Goal: Task Accomplishment & Management: Manage account settings

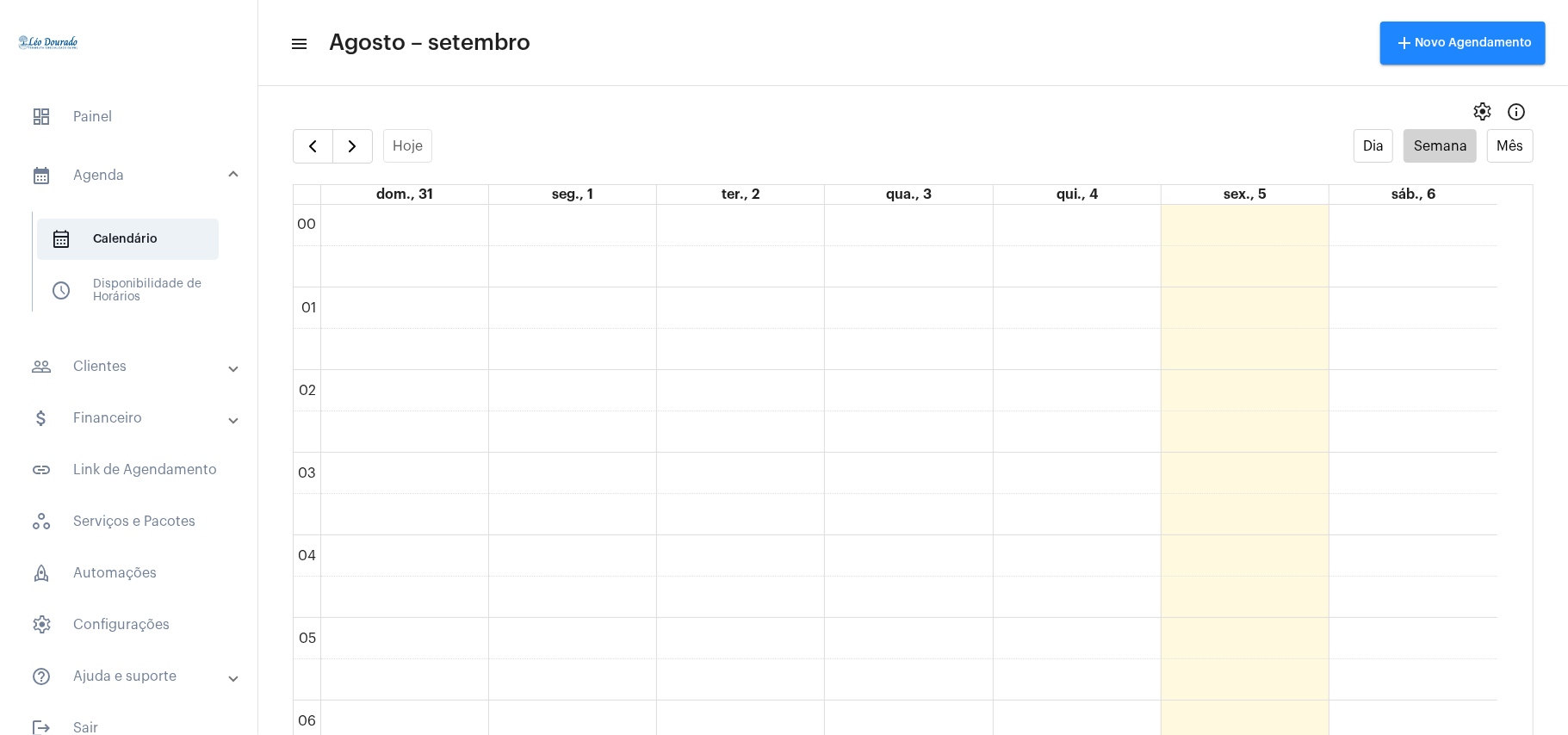
scroll to position [1075, 0]
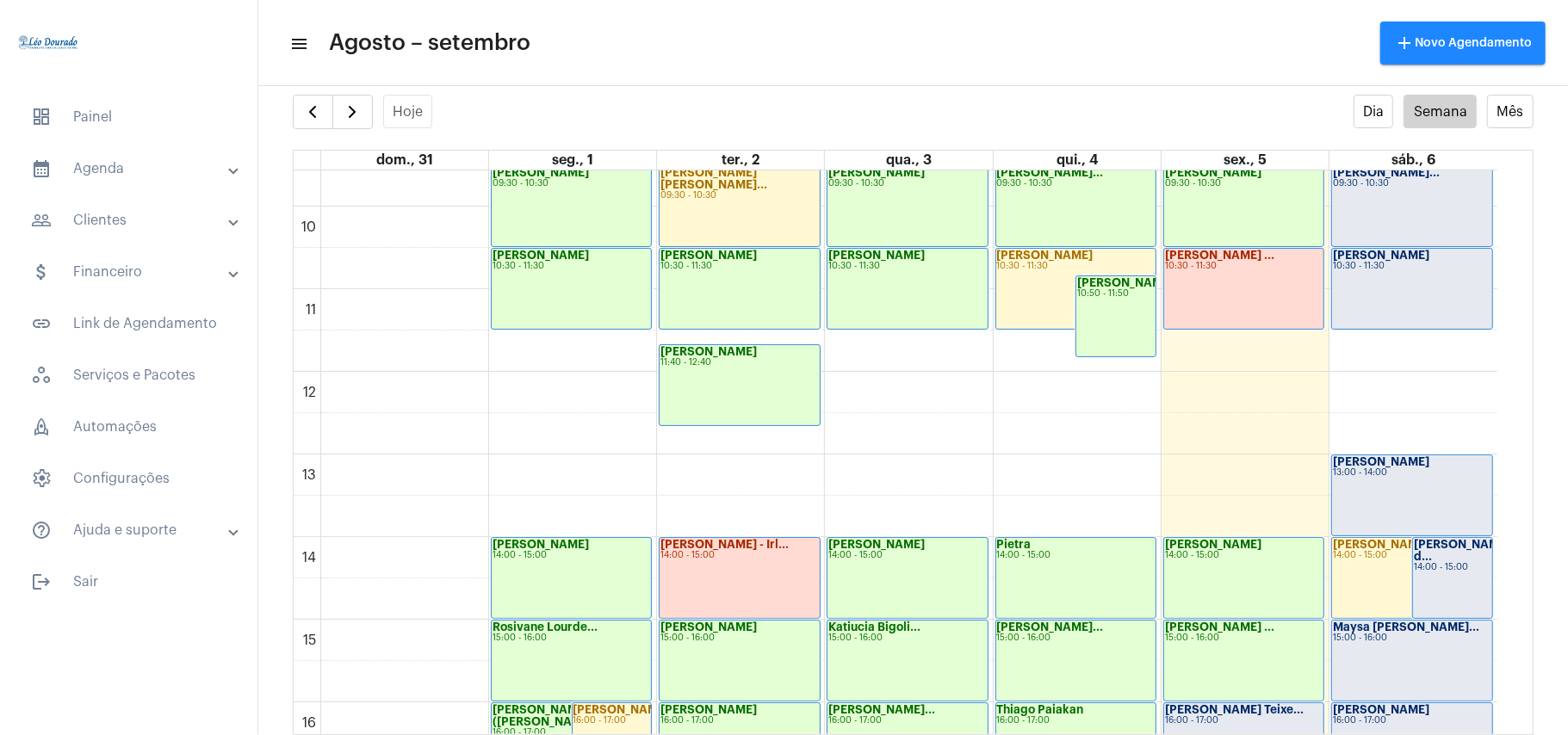
scroll to position [1072, 0]
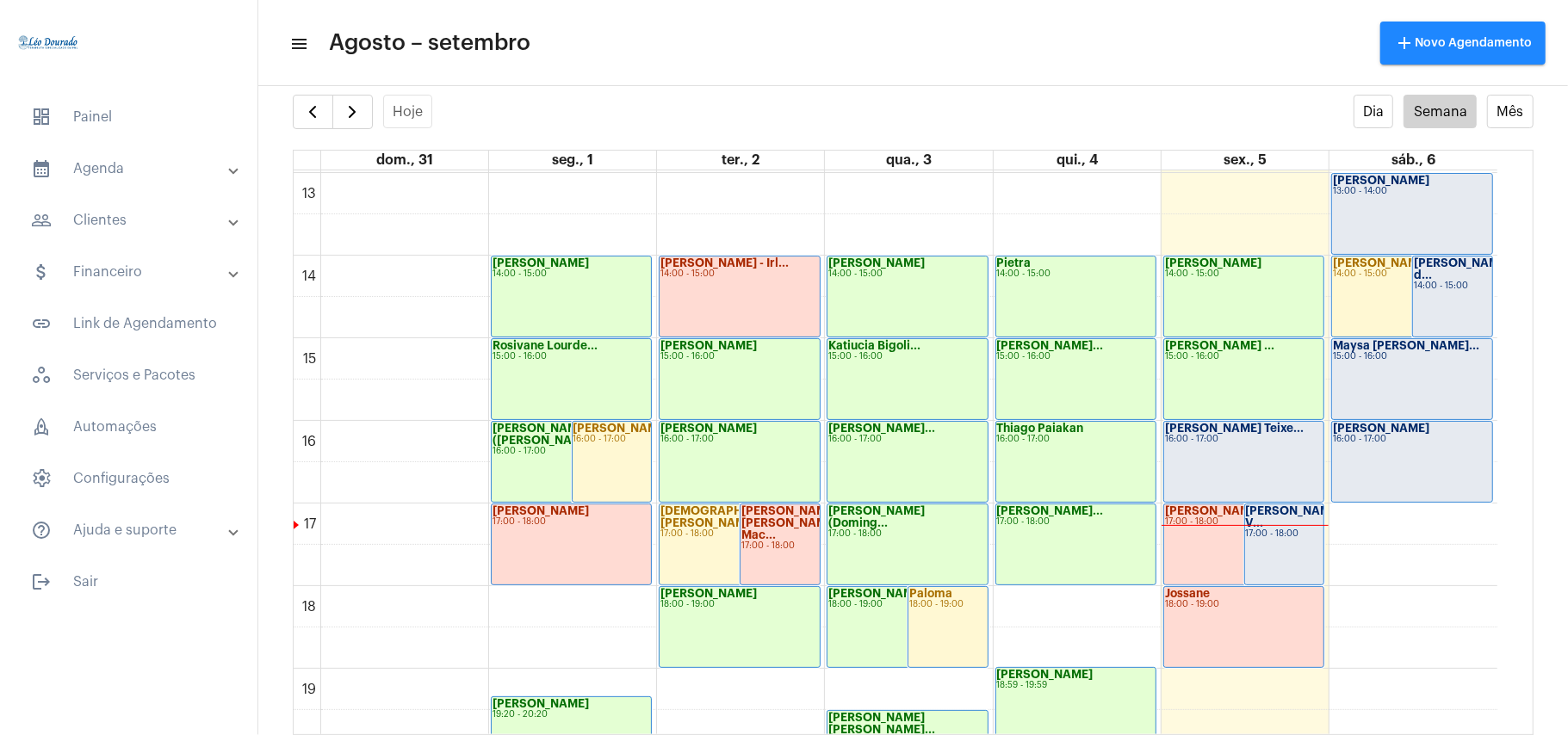
click at [1227, 494] on div "Priscilla Teixe... 16:00 - 17:00" at bounding box center [1244, 462] width 160 height 80
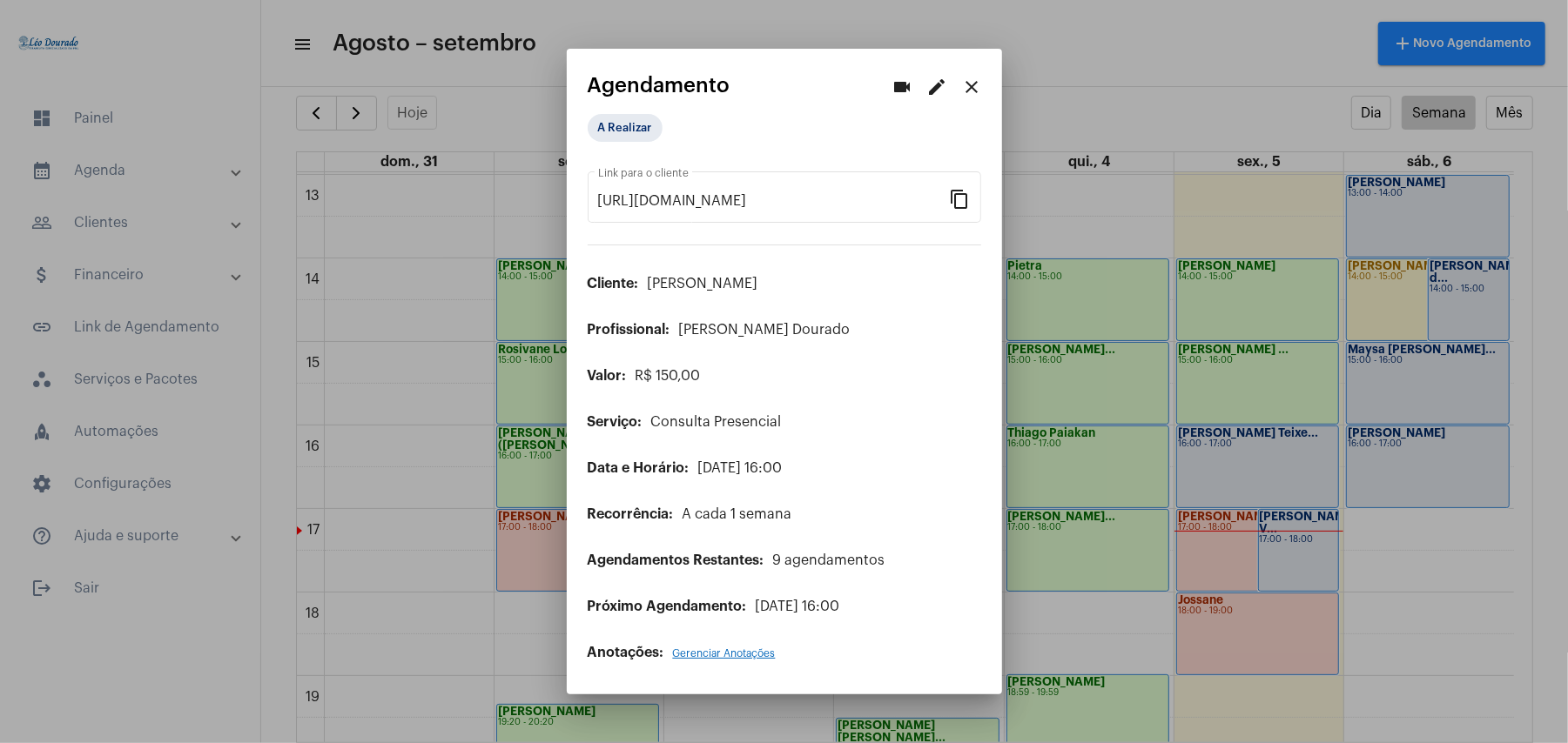
click at [638, 113] on div "A Realizar" at bounding box center [674, 128] width 181 height 35
click at [639, 130] on mat-chip "A Realizar" at bounding box center [625, 128] width 75 height 28
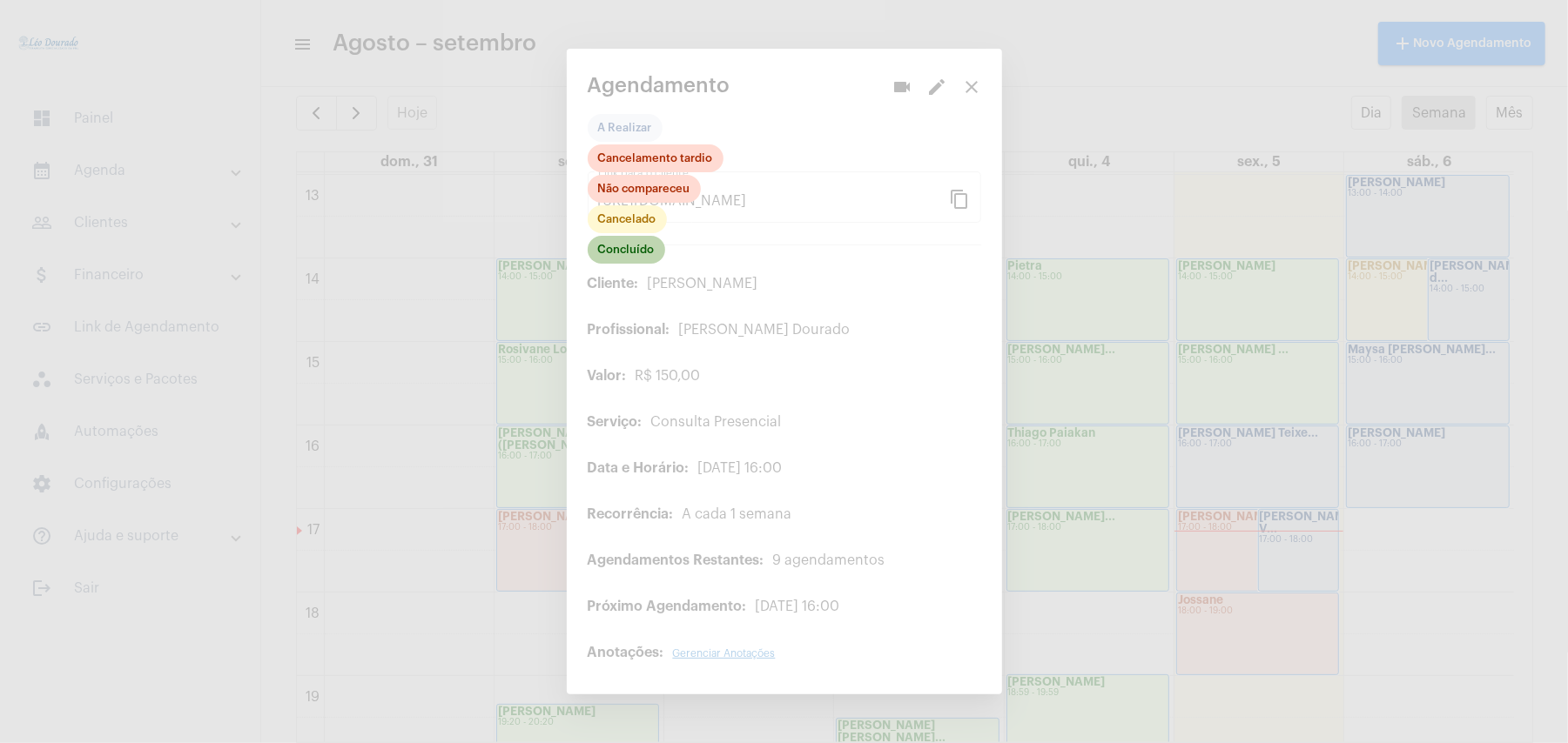
click at [631, 252] on mat-chip "Concluído" at bounding box center [626, 250] width 78 height 28
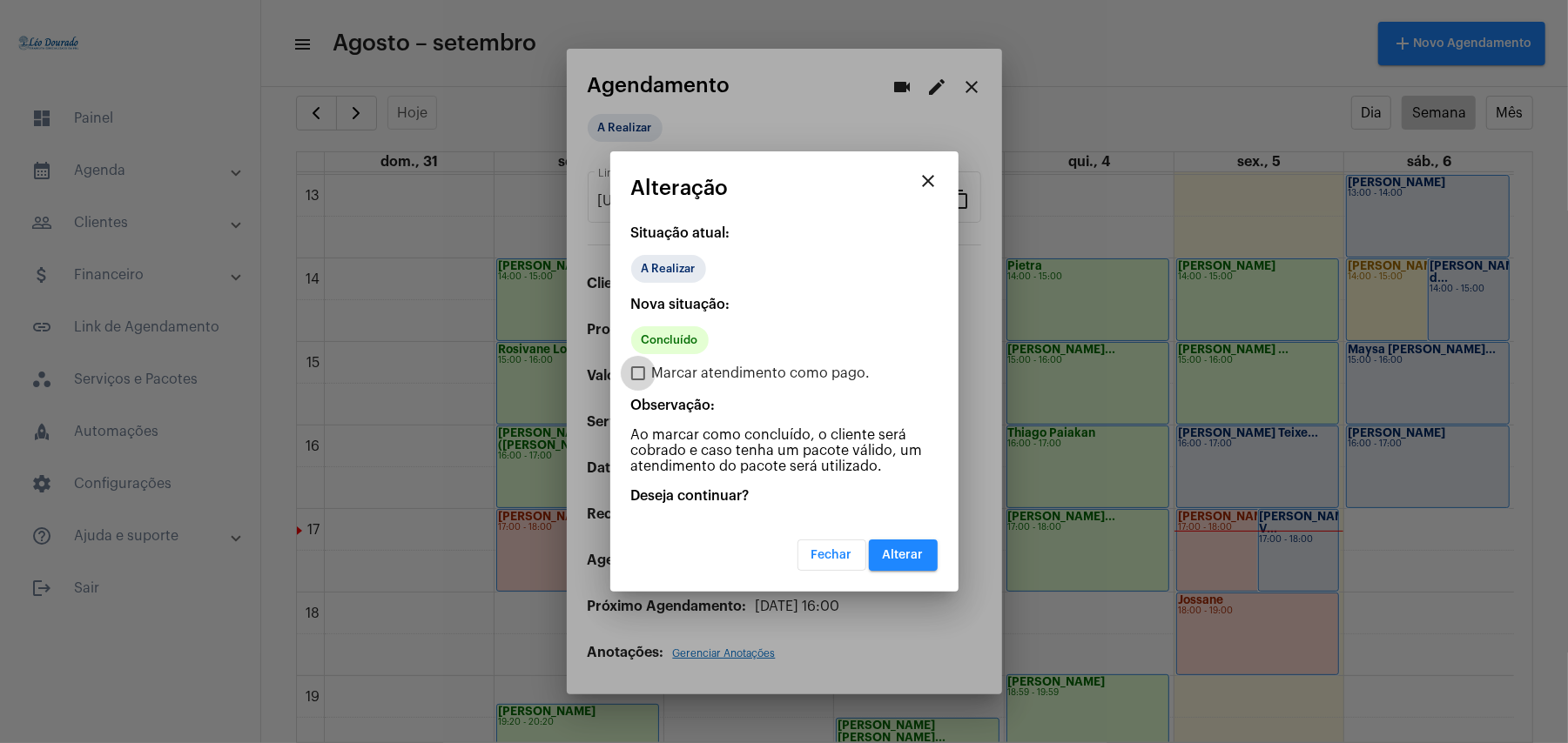
click at [663, 366] on span "Marcar atendimento como pago." at bounding box center [761, 373] width 219 height 21
click at [638, 380] on input "Marcar atendimento como pago." at bounding box center [638, 380] width 1 height 1
checkbox input "true"
click at [898, 569] on mat-dialog-container "close Alteração Situação atual: A Realizar Nova situação: Concluído Marcar aten…" at bounding box center [784, 372] width 349 height 441
click at [904, 549] on span "Alterar" at bounding box center [903, 555] width 41 height 12
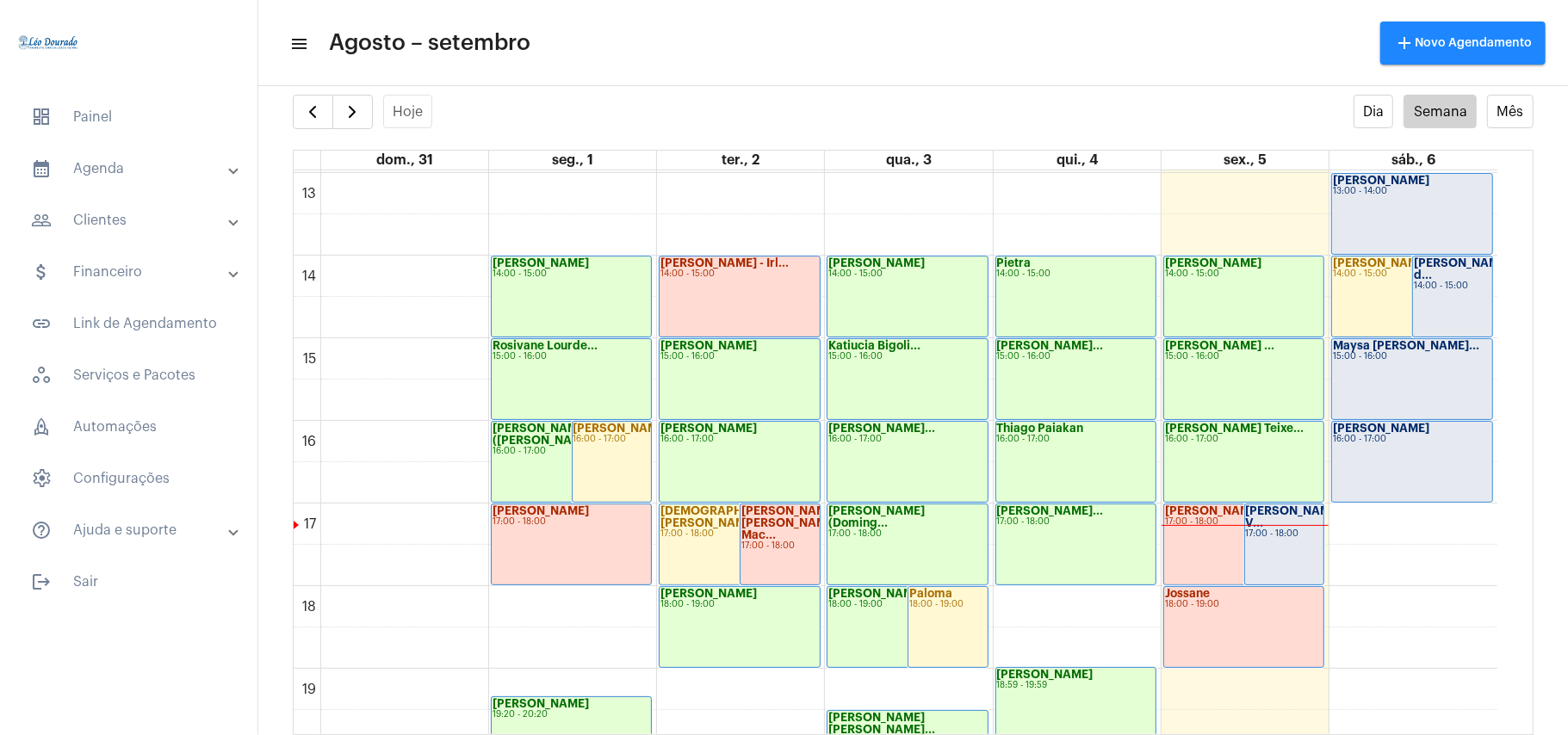
click at [1262, 540] on div "[PERSON_NAME] V... 17:00 - 18:00" at bounding box center [1284, 544] width 79 height 80
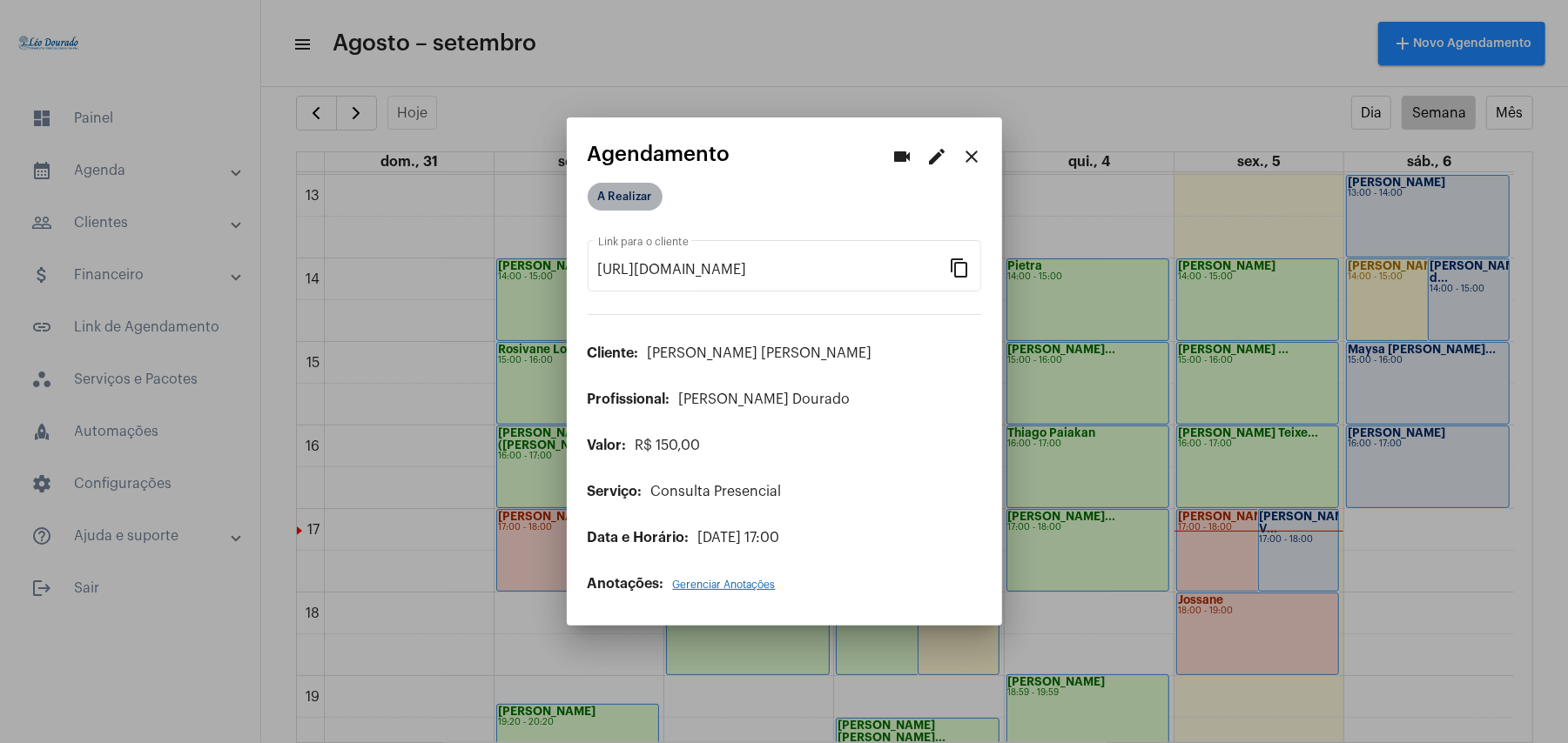
click at [641, 210] on mat-chip "A Realizar" at bounding box center [625, 196] width 75 height 28
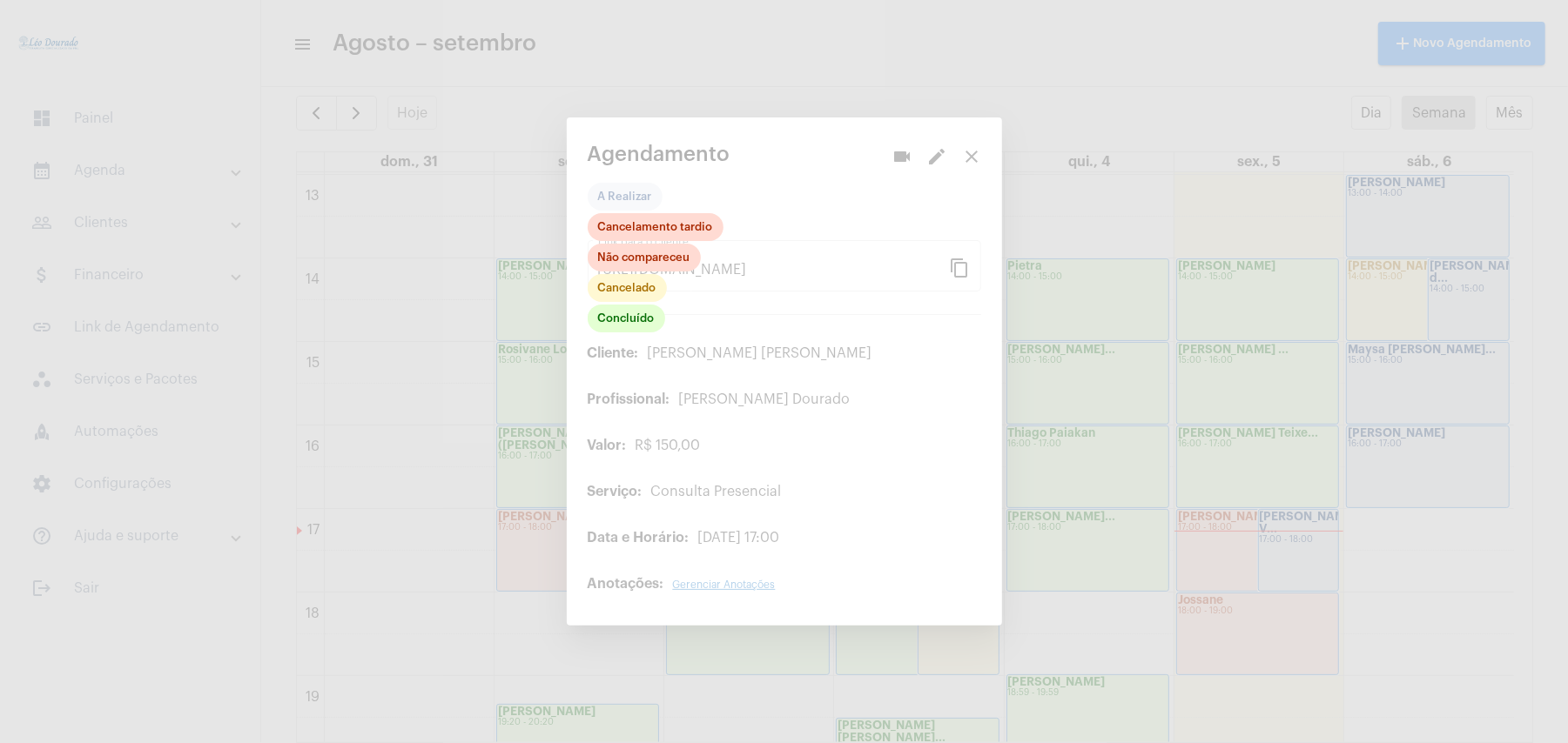
click at [638, 335] on div "Concluído Cancelado Não compareceu Cancelamento tardio" at bounding box center [655, 274] width 135 height 122
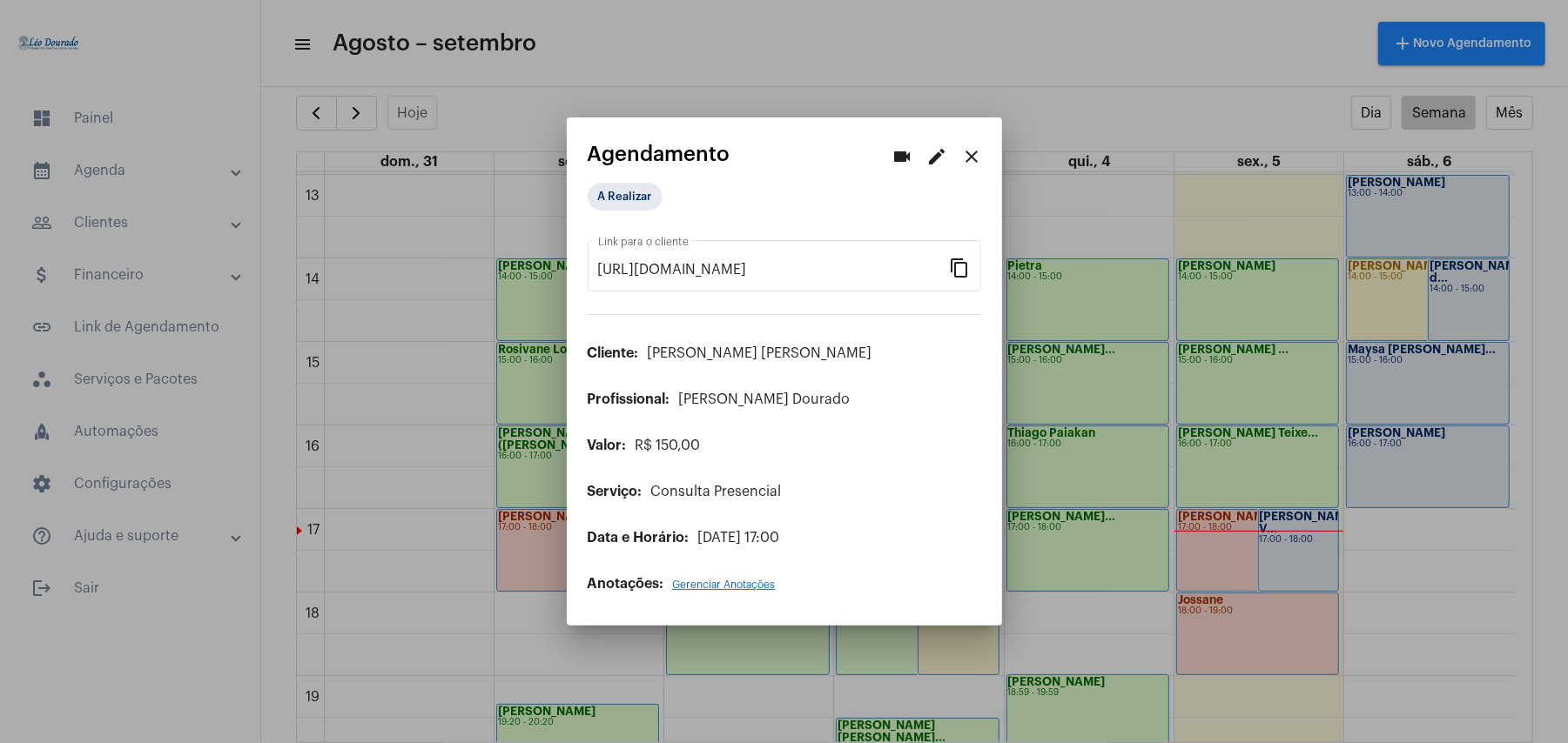
click at [624, 171] on app-view-schedule "videocam edit close Agendamento A Realizar [URL][DOMAIN_NAME] Link para o clien…" at bounding box center [784, 368] width 394 height 449
click at [634, 209] on mat-chip "A Realizar" at bounding box center [625, 196] width 75 height 28
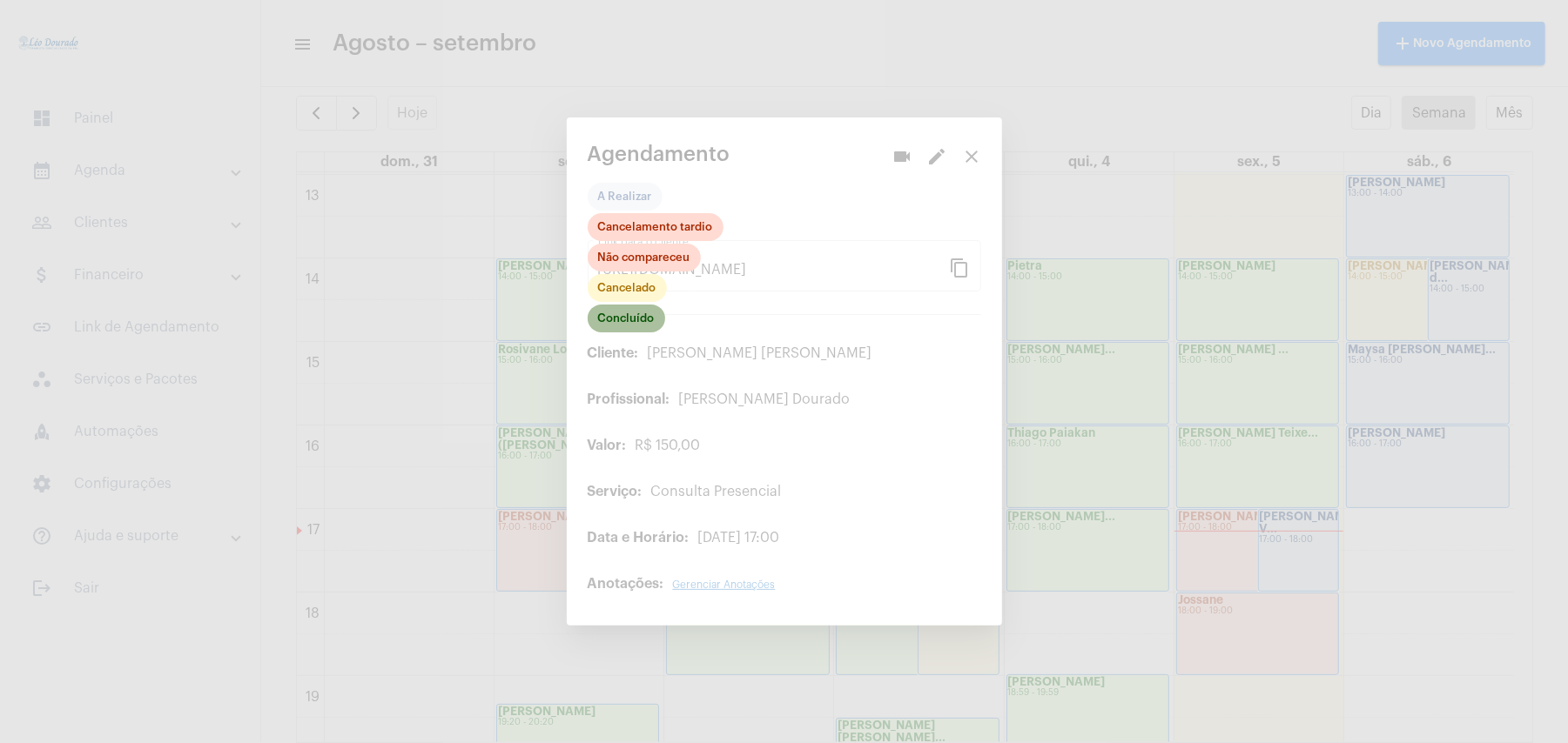
click at [630, 331] on mat-chip "Concluído" at bounding box center [626, 318] width 78 height 28
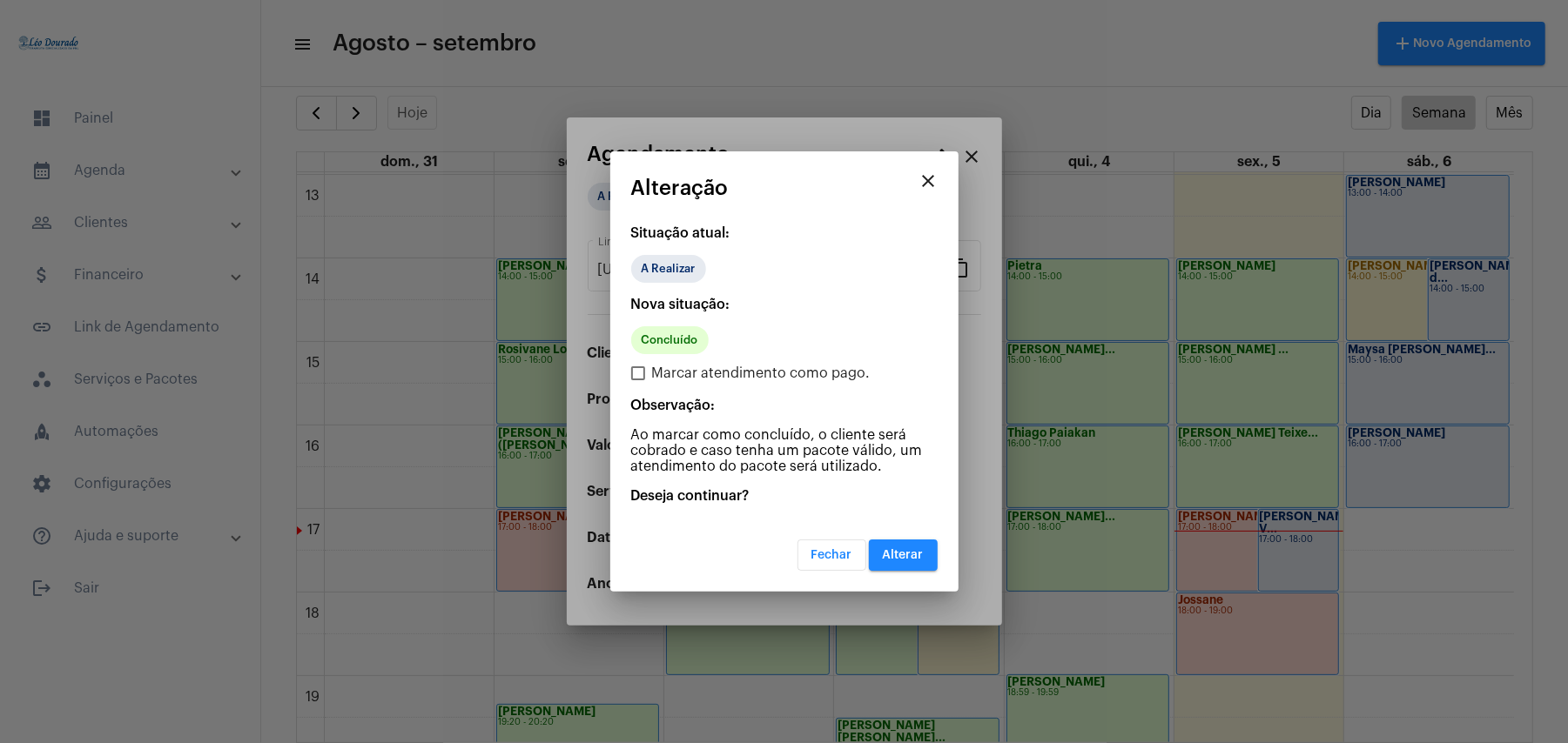
click at [705, 379] on span "Marcar atendimento como pago." at bounding box center [761, 373] width 219 height 21
click at [638, 380] on input "Marcar atendimento como pago." at bounding box center [638, 380] width 1 height 1
checkbox input "true"
click at [909, 550] on span "Alterar" at bounding box center [903, 555] width 41 height 12
